Goal: Transaction & Acquisition: Subscribe to service/newsletter

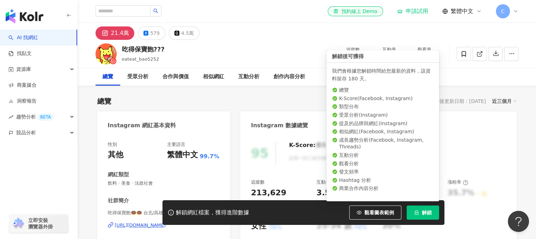
click at [424, 210] on span "解鎖" at bounding box center [427, 213] width 10 height 6
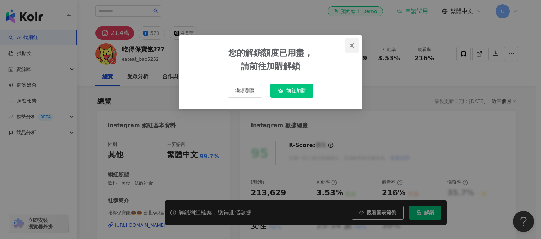
click at [351, 44] on icon "close" at bounding box center [352, 46] width 6 height 6
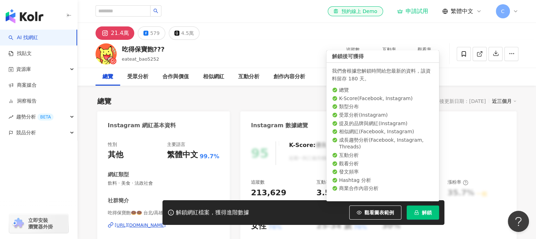
click at [422, 215] on span "解鎖" at bounding box center [427, 213] width 10 height 6
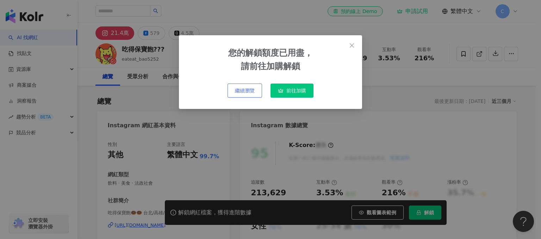
click at [235, 90] on span "繼續瀏覽" at bounding box center [245, 91] width 20 height 6
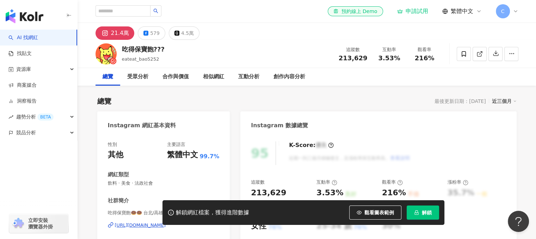
click at [504, 13] on span "C" at bounding box center [503, 11] width 14 height 14
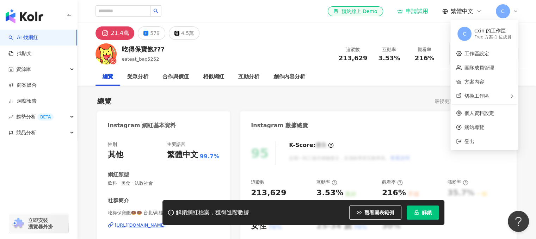
click at [485, 36] on div "Free 方案 - 1 位成員" at bounding box center [493, 37] width 37 height 6
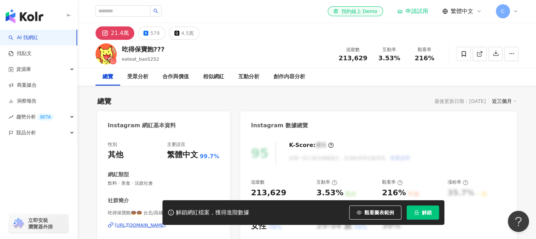
click at [408, 9] on div "申請試用" at bounding box center [412, 11] width 31 height 7
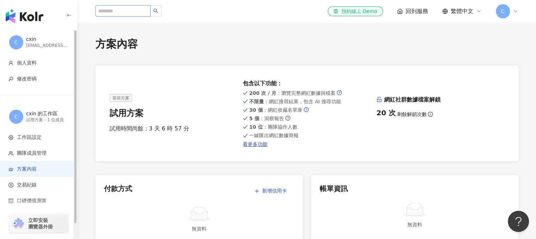
click at [116, 11] on input "search" at bounding box center [123, 10] width 55 height 11
type input "*****"
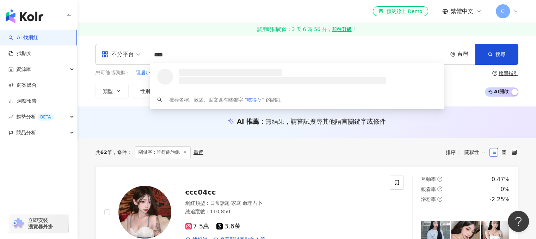
type input "***"
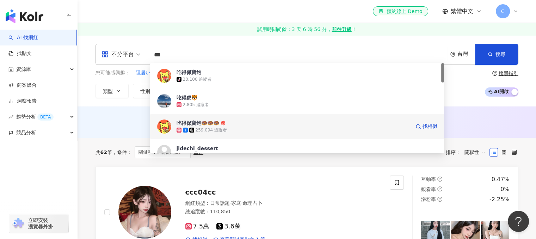
click at [234, 127] on div "259,094 追蹤者" at bounding box center [294, 130] width 234 height 7
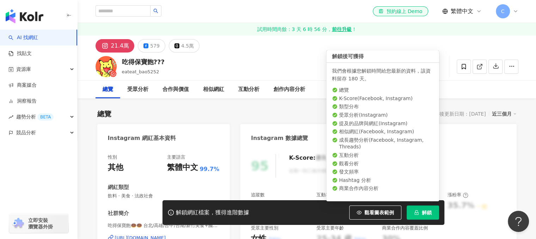
click at [433, 215] on button "解鎖" at bounding box center [423, 213] width 32 height 14
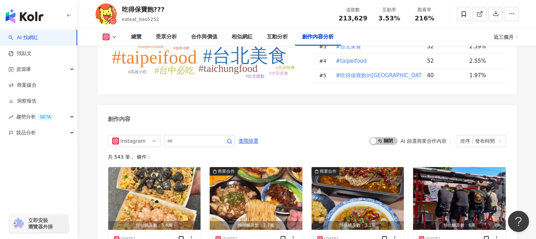
scroll to position [2115, 0]
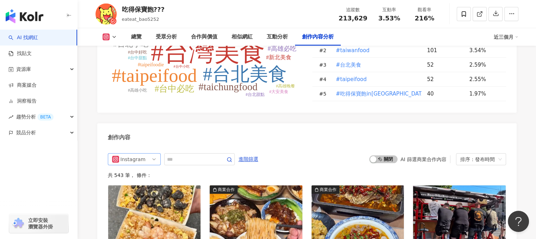
click at [139, 154] on div "Instagram" at bounding box center [132, 159] width 23 height 11
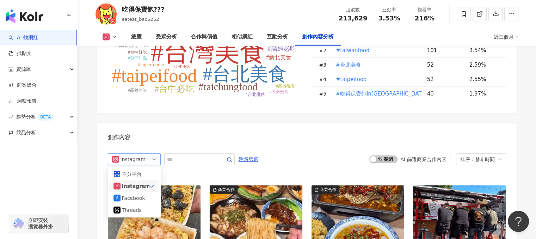
click at [157, 153] on div "Instagram all ig fb 不分平台 Instagram Facebook Threads" at bounding box center [134, 159] width 53 height 12
